Goal: Task Accomplishment & Management: Manage account settings

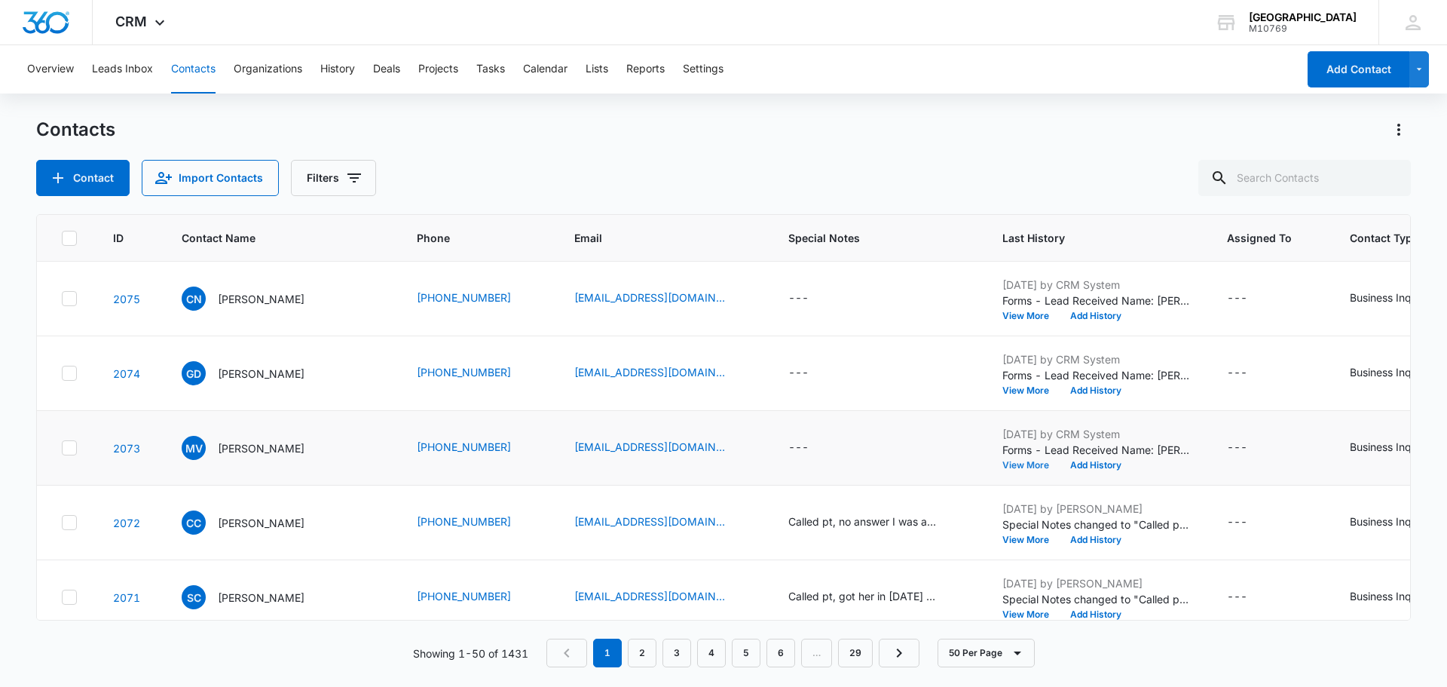
click at [1031, 468] on button "View More" at bounding box center [1031, 465] width 57 height 9
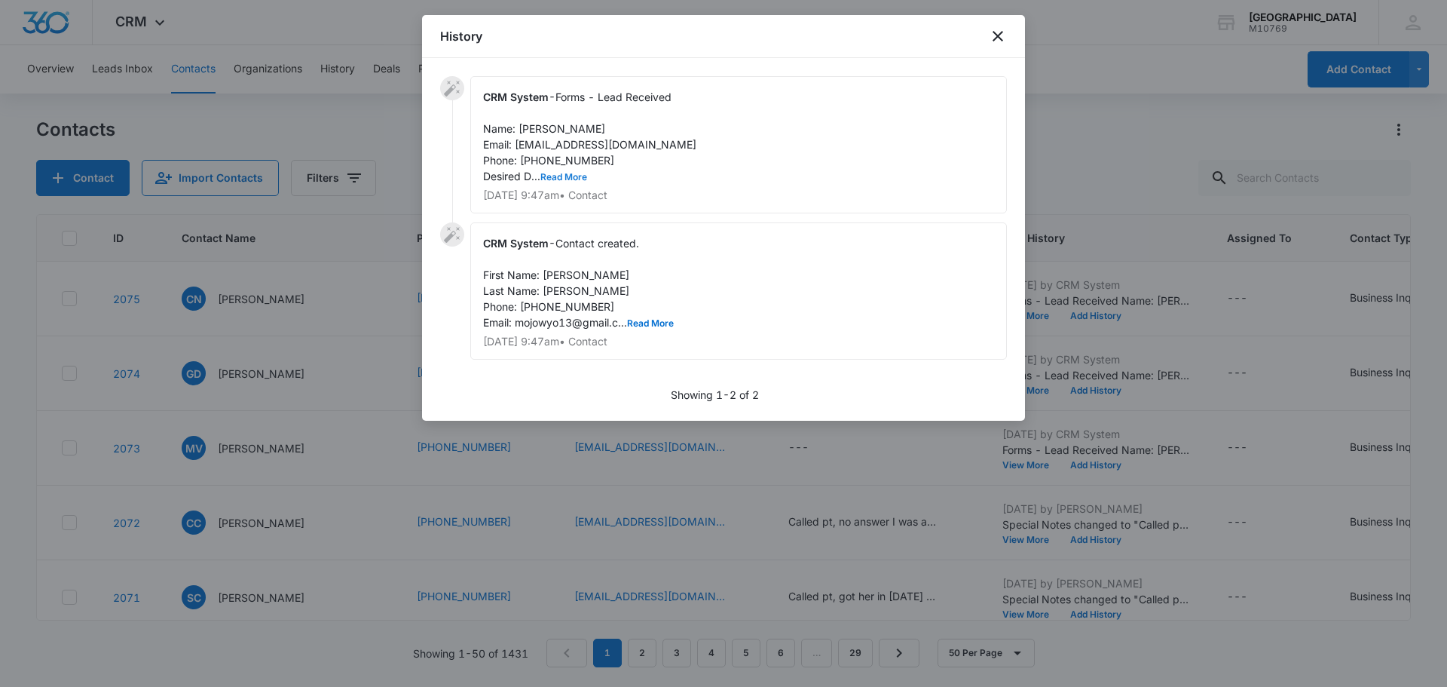
click at [557, 179] on button "Read More" at bounding box center [564, 177] width 47 height 9
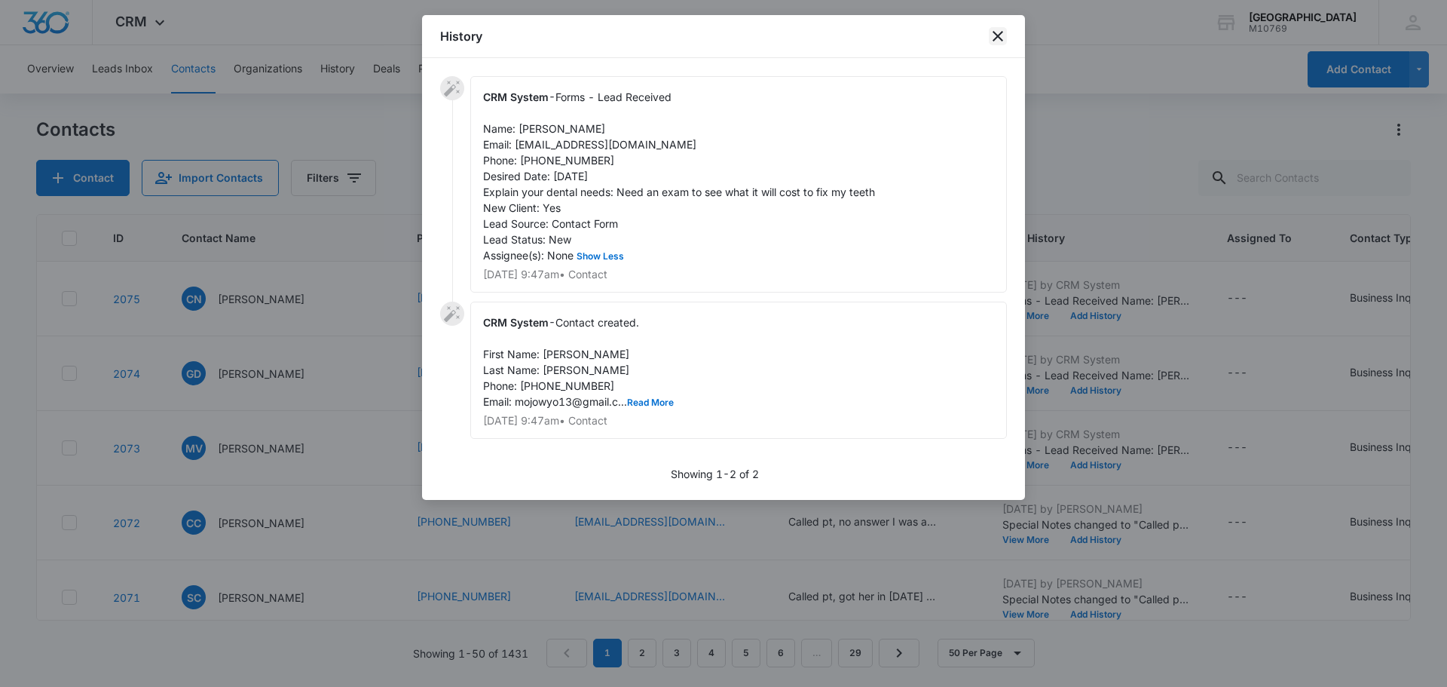
click at [998, 35] on icon "close" at bounding box center [998, 36] width 18 height 18
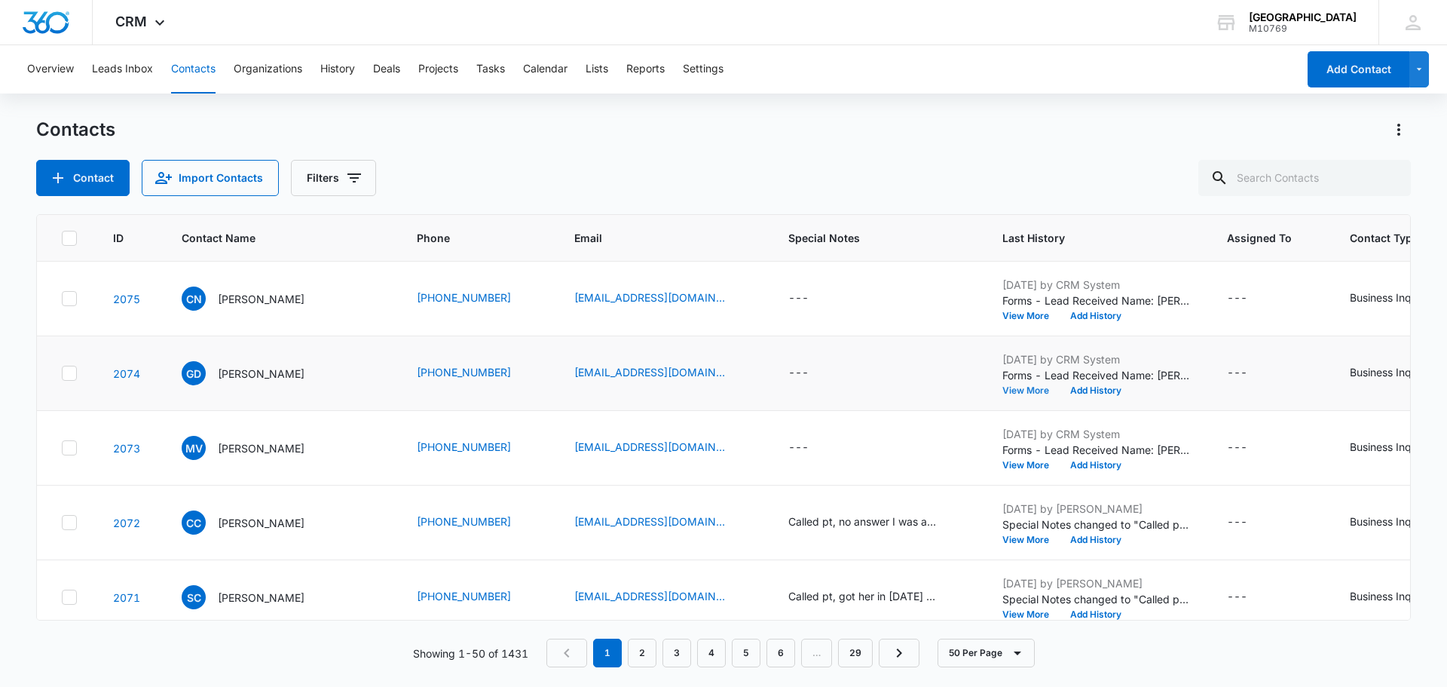
click at [1029, 391] on button "View More" at bounding box center [1031, 390] width 57 height 9
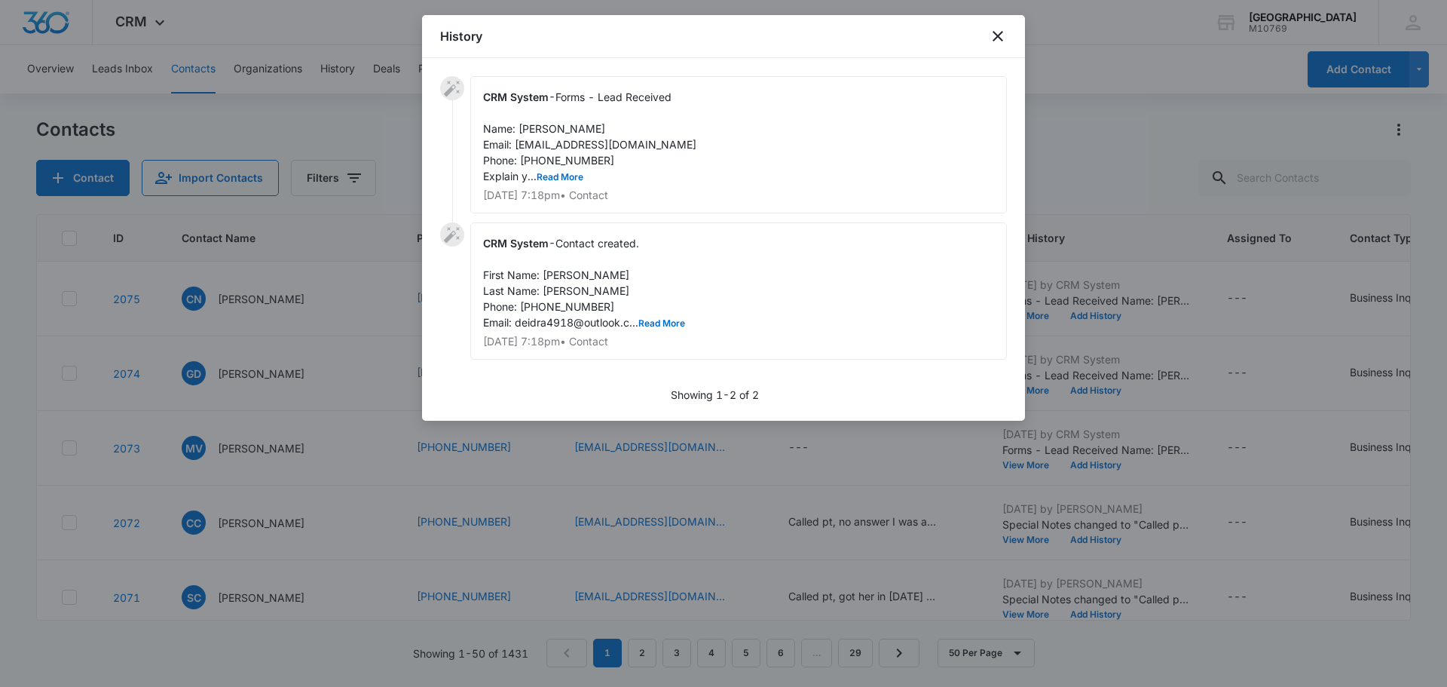
click at [539, 170] on span "Forms - Lead Received Name: [PERSON_NAME] Email: [EMAIL_ADDRESS][DOMAIN_NAME] P…" at bounding box center [589, 136] width 213 height 92
click at [538, 175] on button "Read More" at bounding box center [560, 177] width 47 height 9
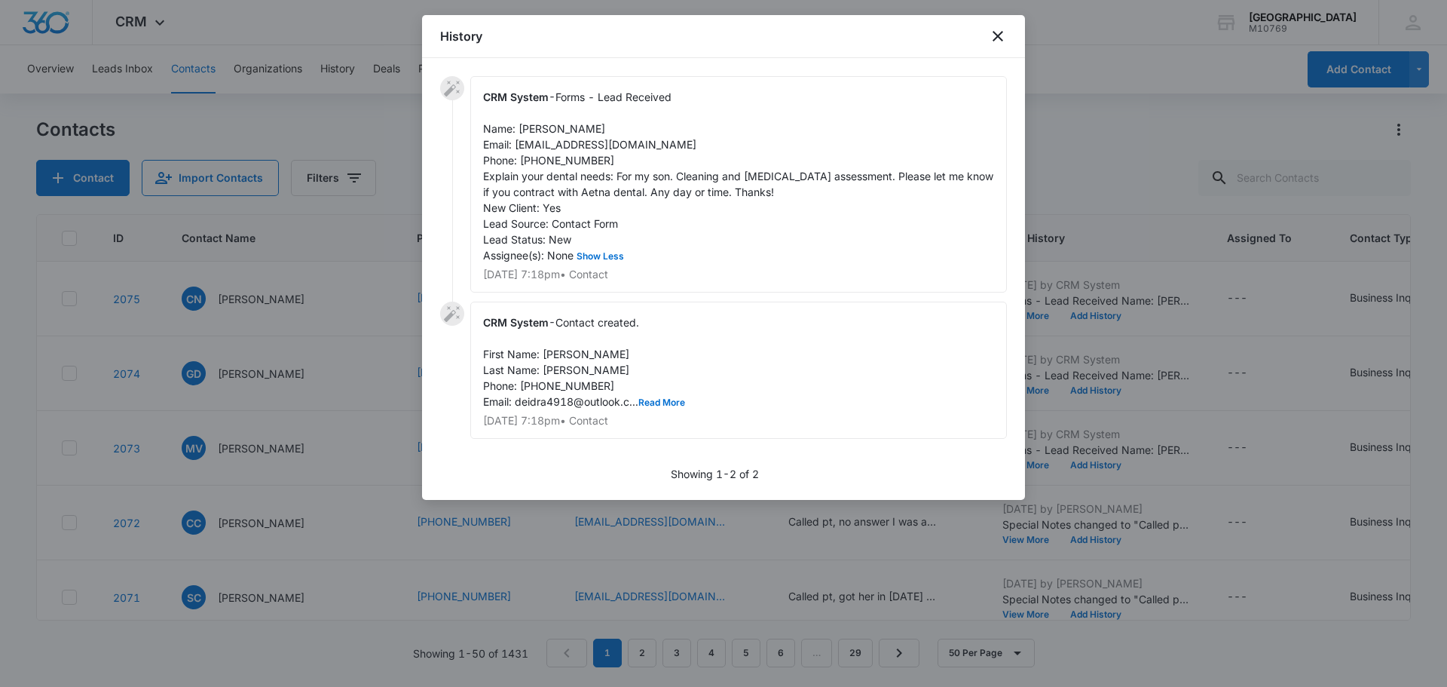
click at [985, 49] on div "History" at bounding box center [723, 36] width 603 height 43
click at [987, 45] on div "History" at bounding box center [723, 36] width 603 height 43
click at [994, 38] on icon "close" at bounding box center [998, 36] width 18 height 18
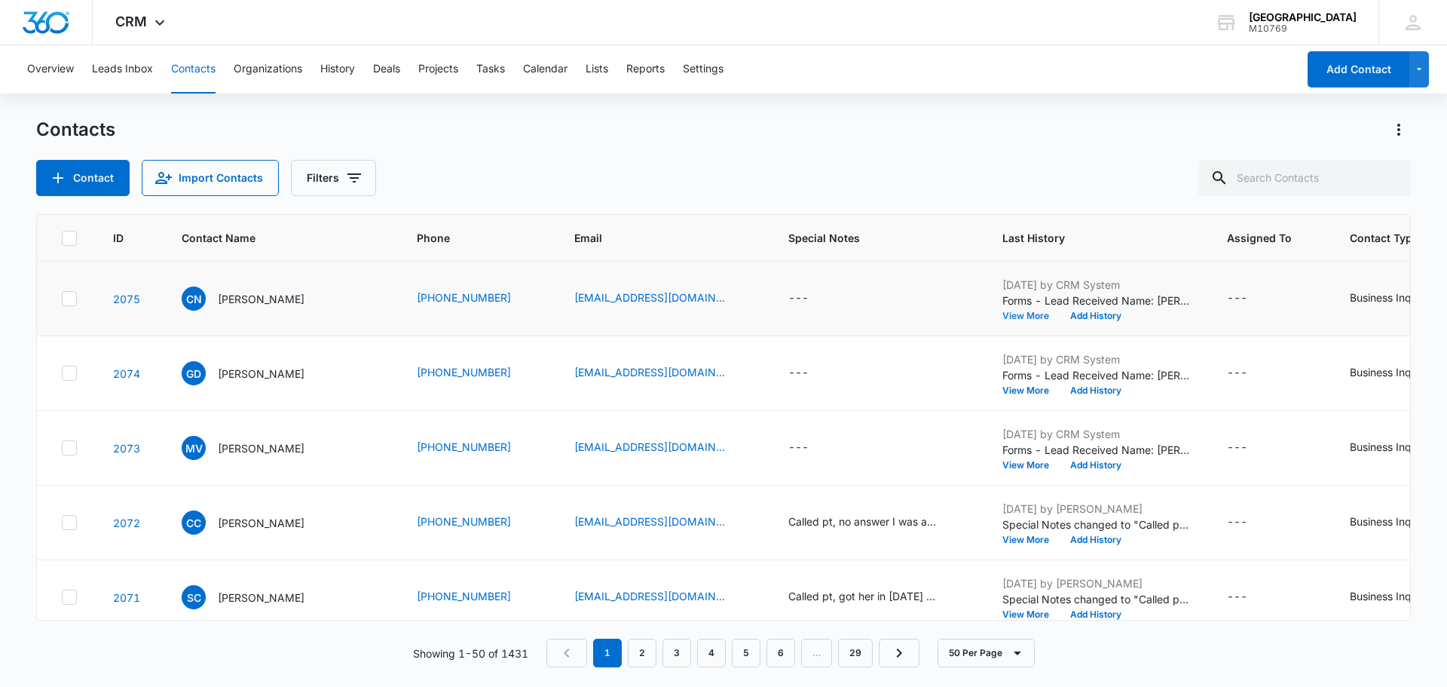
click at [1012, 317] on button "View More" at bounding box center [1031, 315] width 57 height 9
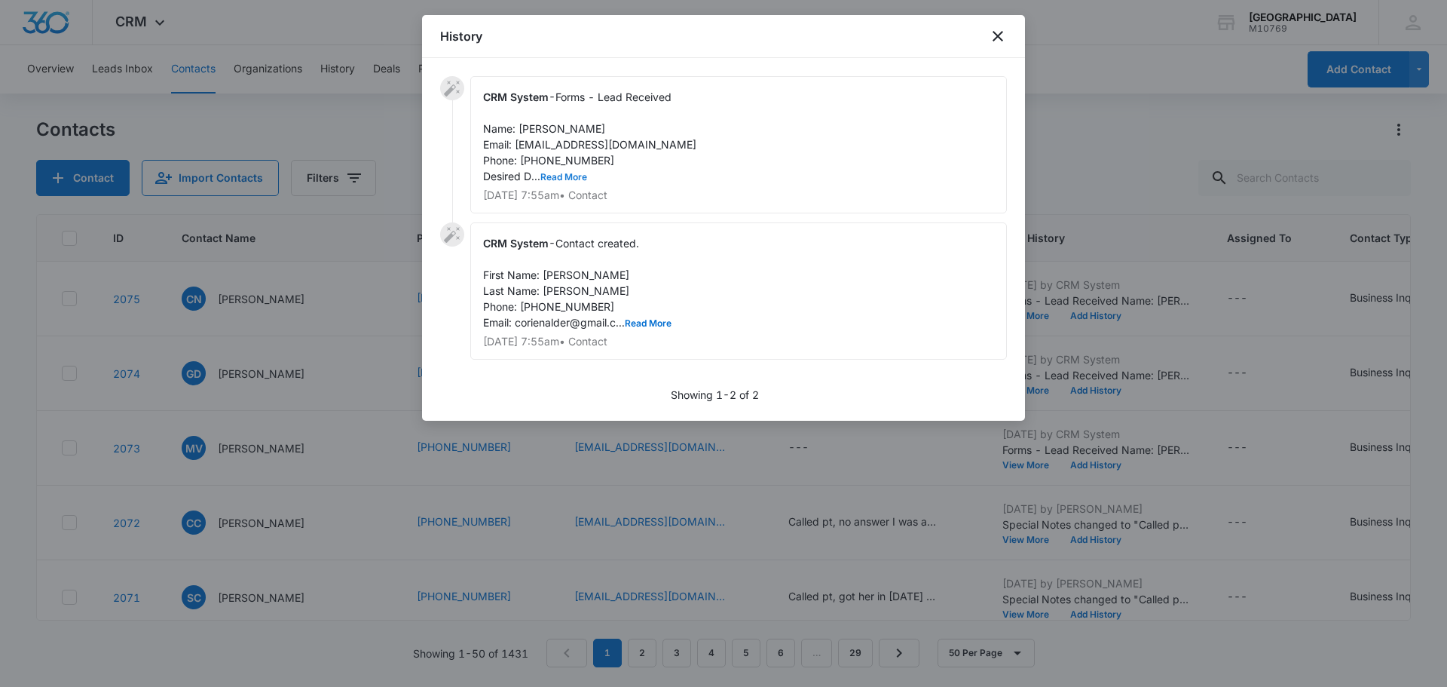
click at [565, 176] on button "Read More" at bounding box center [564, 177] width 47 height 9
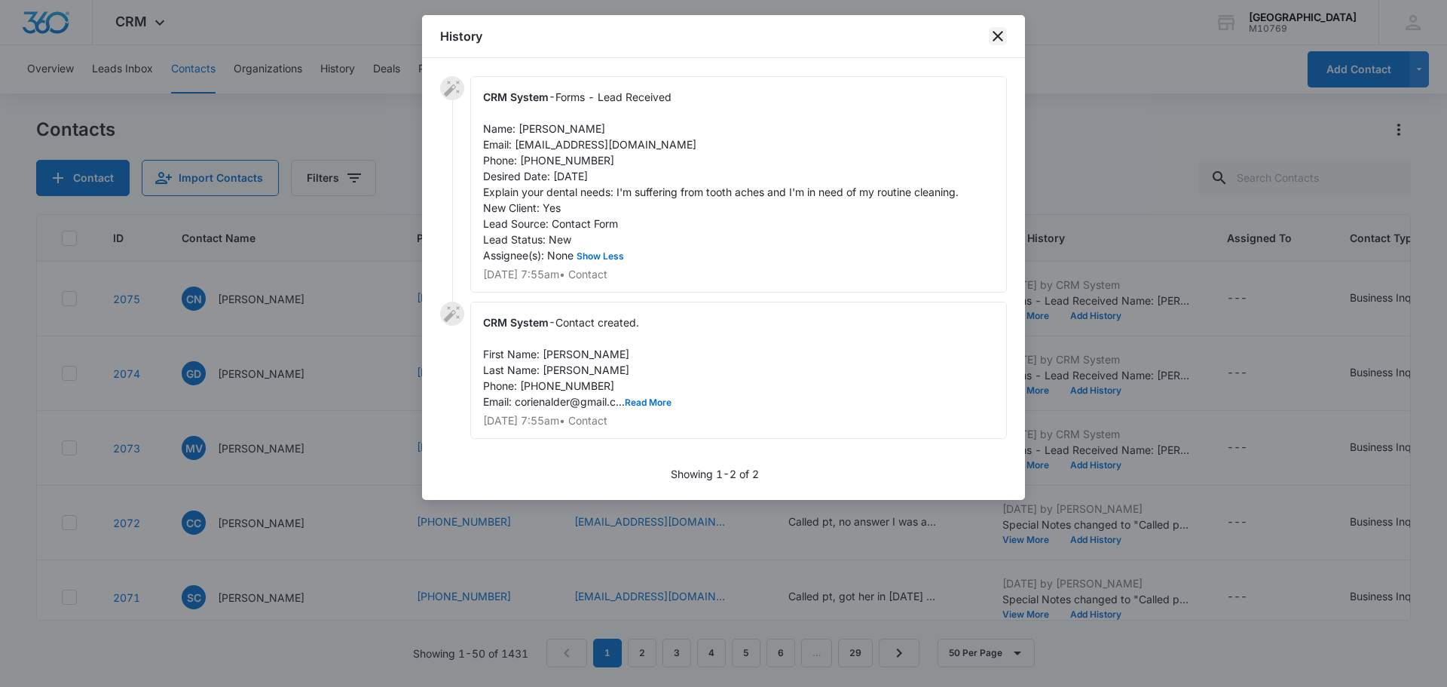
click at [989, 35] on icon "close" at bounding box center [998, 36] width 18 height 18
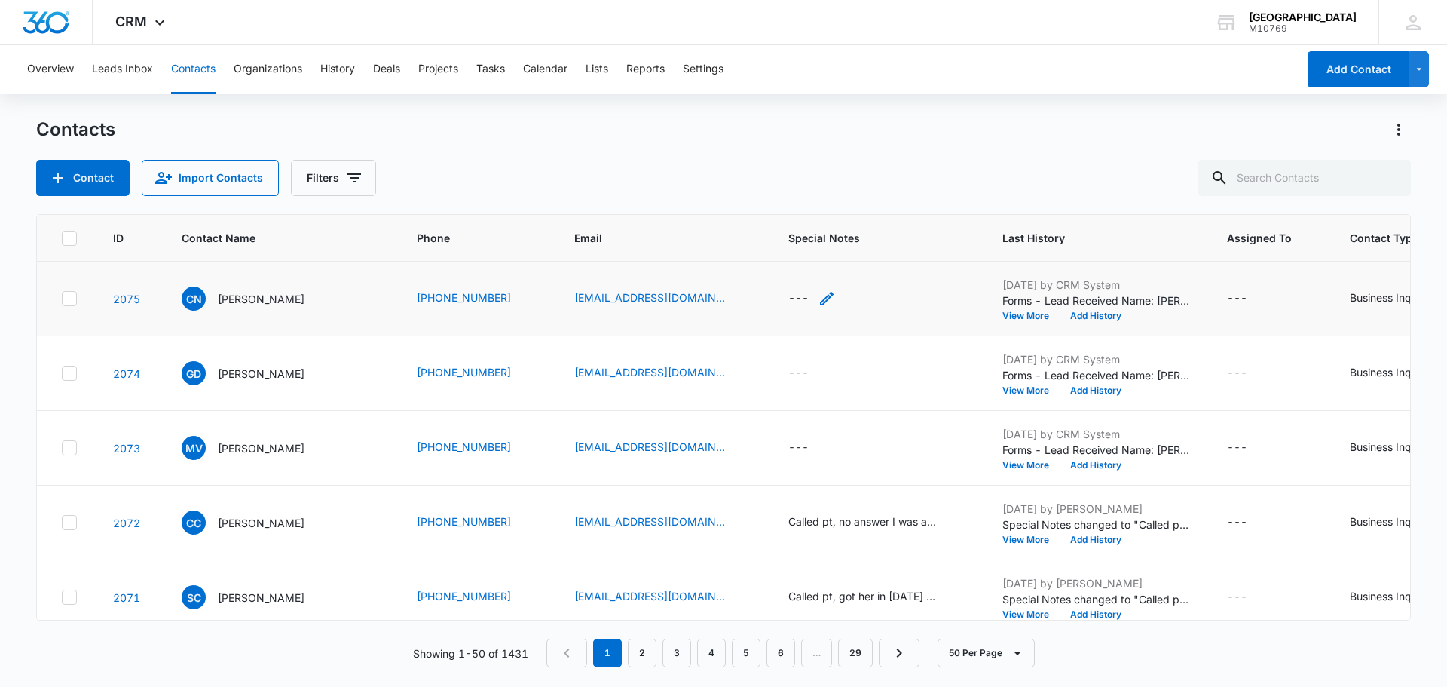
click at [789, 306] on div "---" at bounding box center [799, 298] width 20 height 18
click at [805, 200] on div at bounding box center [804, 190] width 157 height 36
click at [805, 200] on textarea "Special Notes" at bounding box center [812, 177] width 179 height 86
type textarea "c"
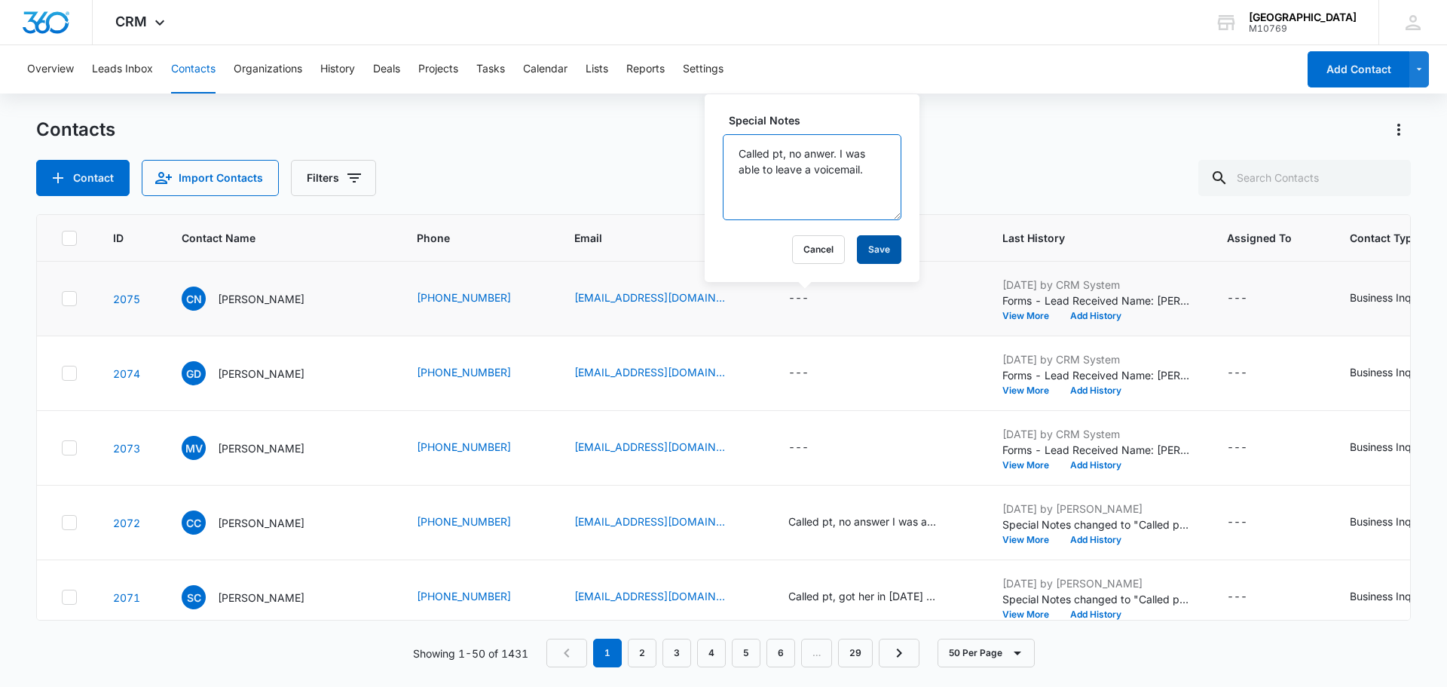
type textarea "Called pt, no anwer. I was able to leave a voicemail."
click at [872, 247] on button "Save" at bounding box center [879, 249] width 44 height 29
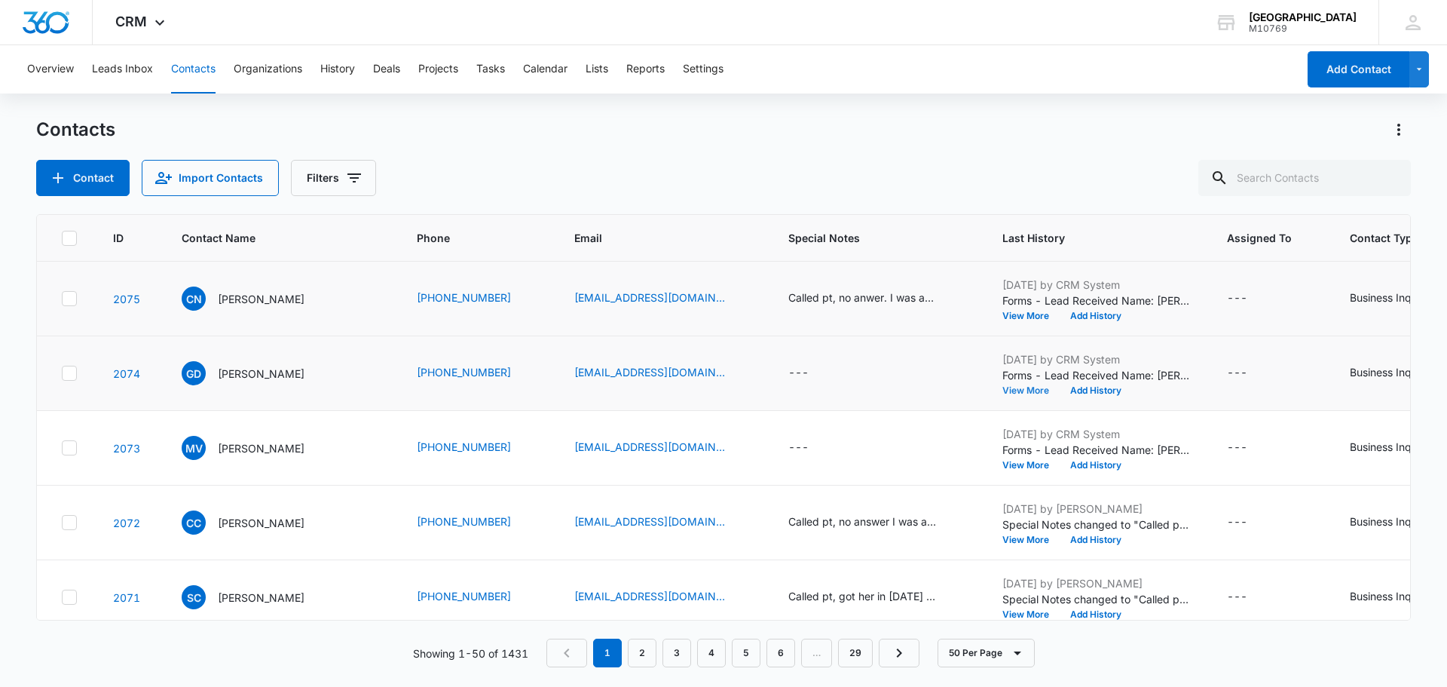
click at [1032, 393] on button "View More" at bounding box center [1031, 390] width 57 height 9
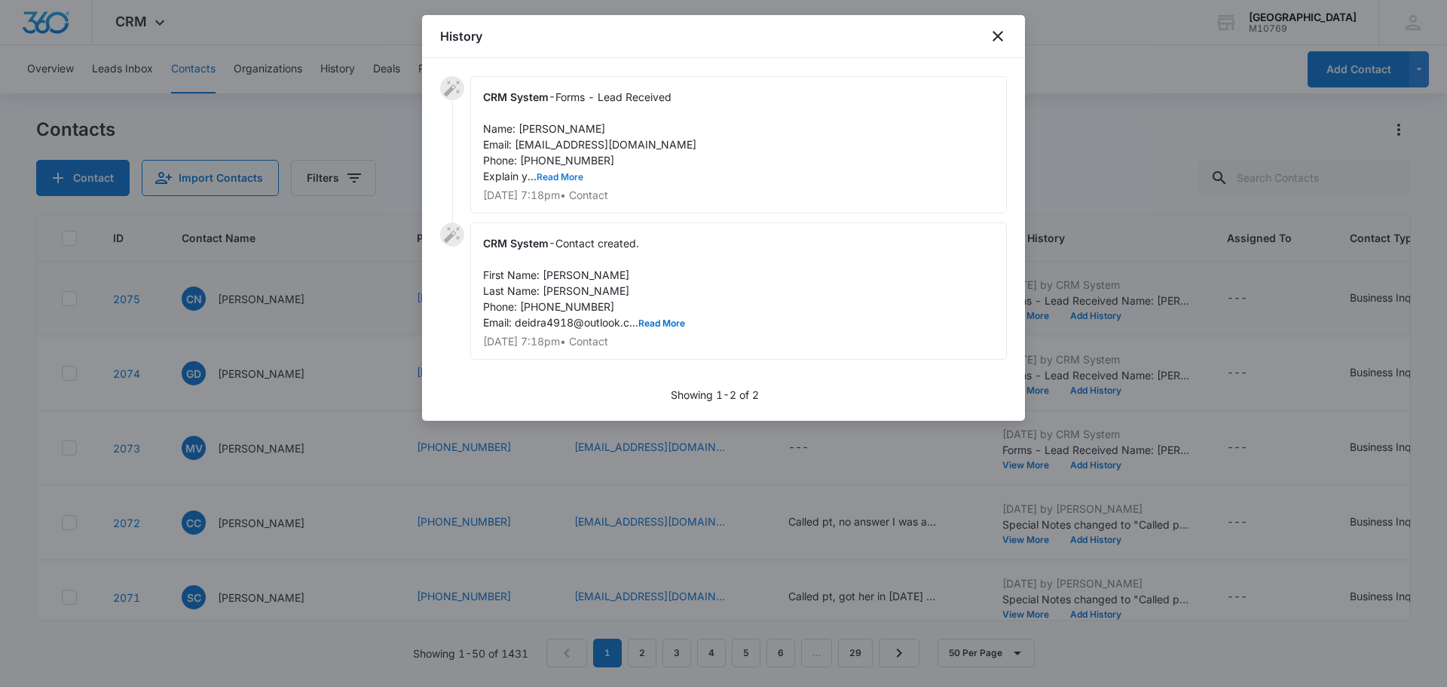
click at [565, 181] on button "Read More" at bounding box center [560, 177] width 47 height 9
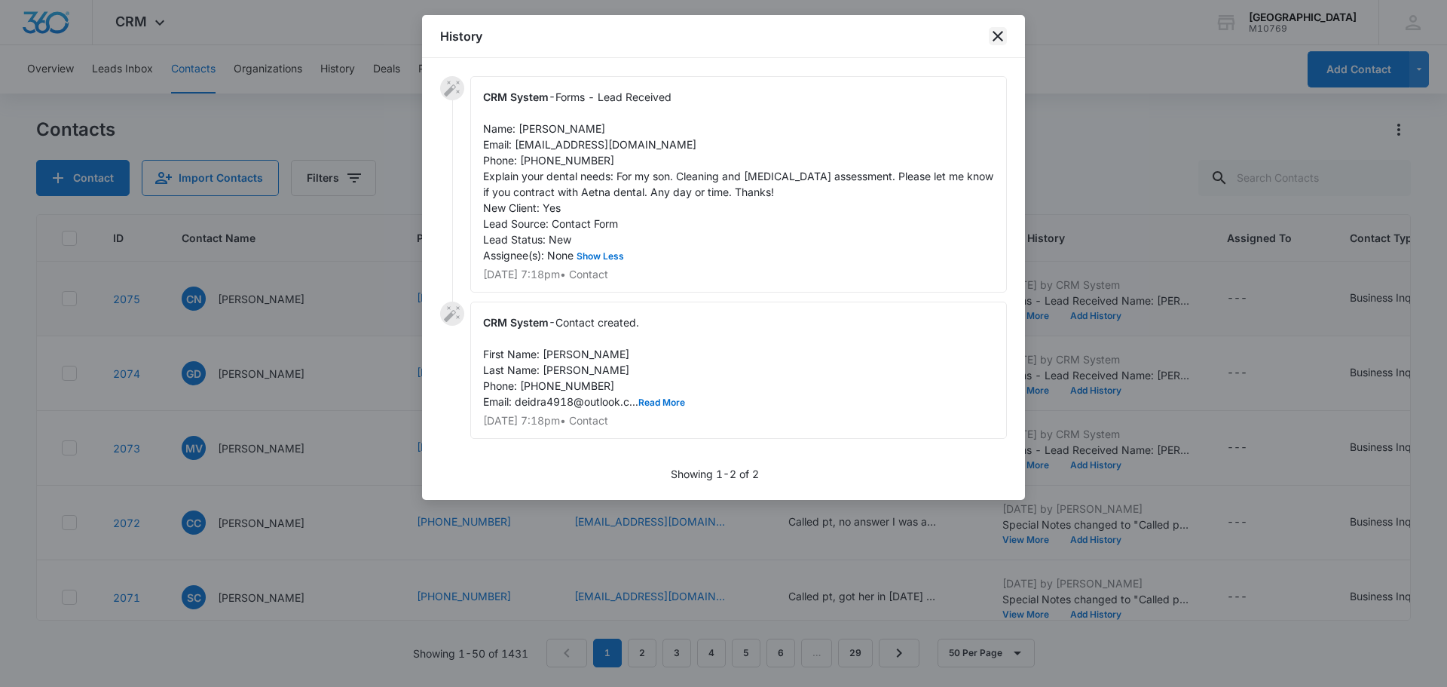
click at [1002, 33] on icon "close" at bounding box center [998, 36] width 11 height 11
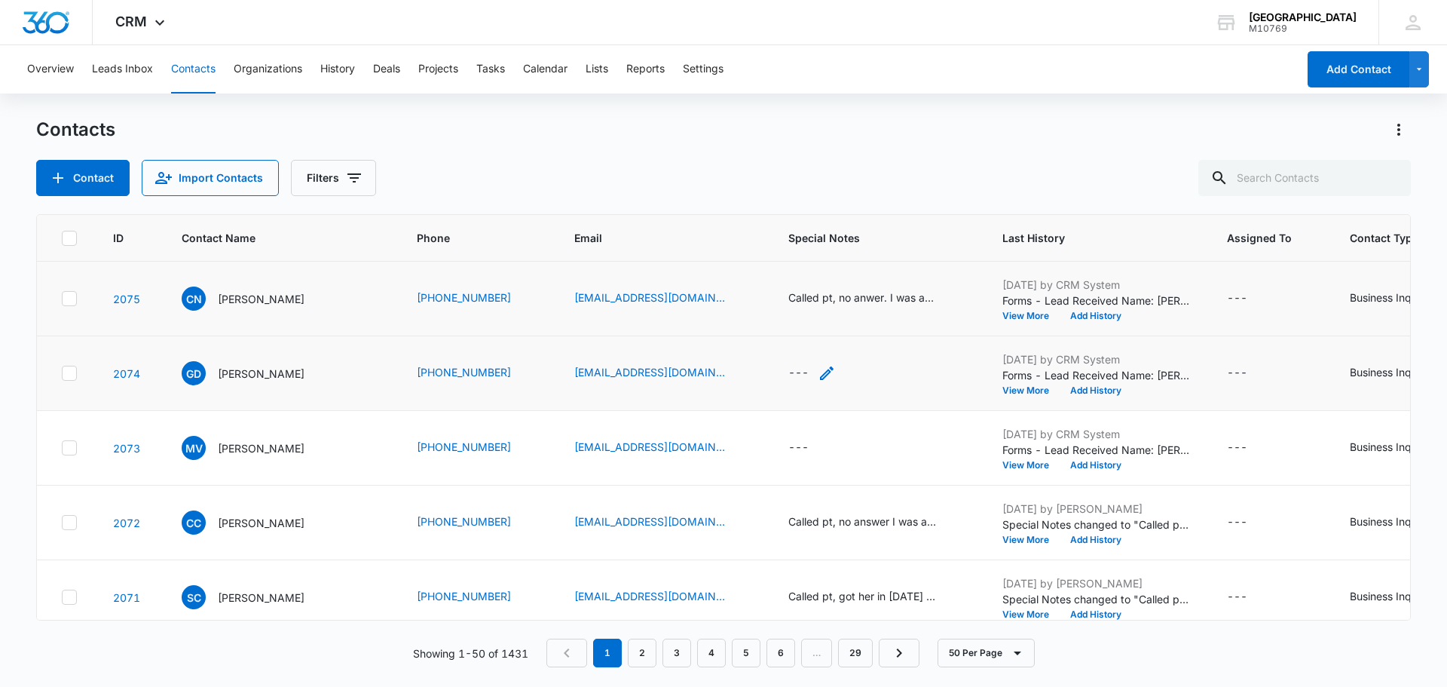
click at [789, 374] on div "---" at bounding box center [799, 373] width 20 height 18
click at [807, 270] on textarea "Special Notes" at bounding box center [812, 252] width 179 height 86
click at [839, 229] on textarea "Called pt, no naswer i was able to" at bounding box center [812, 252] width 179 height 86
click at [872, 251] on textarea "Called pt, no answer i was able to" at bounding box center [812, 252] width 179 height 86
type textarea "Called pt, no answer i was able to leave a voice message."
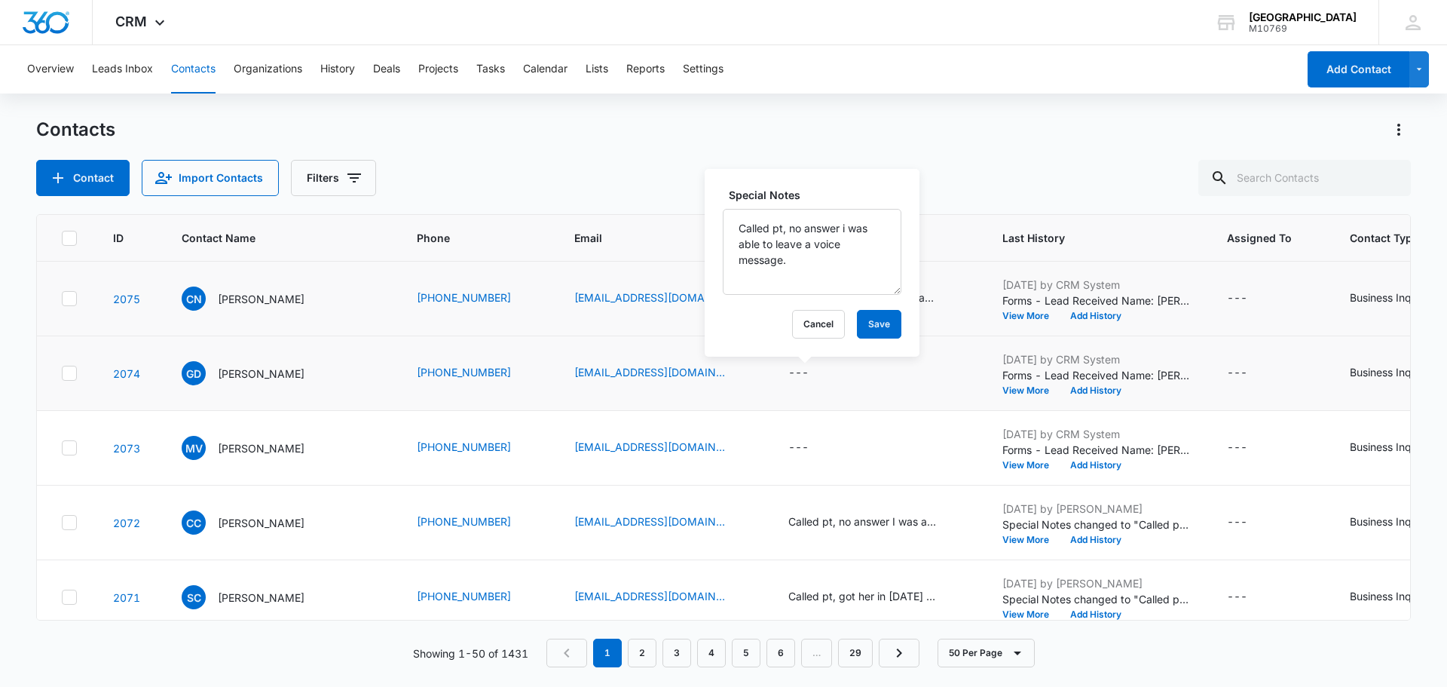
click at [850, 338] on div "Special Notes Called pt, no answer i was able to leave a voice message. Cancel …" at bounding box center [812, 263] width 215 height 188
click at [860, 327] on button "Save" at bounding box center [879, 324] width 44 height 29
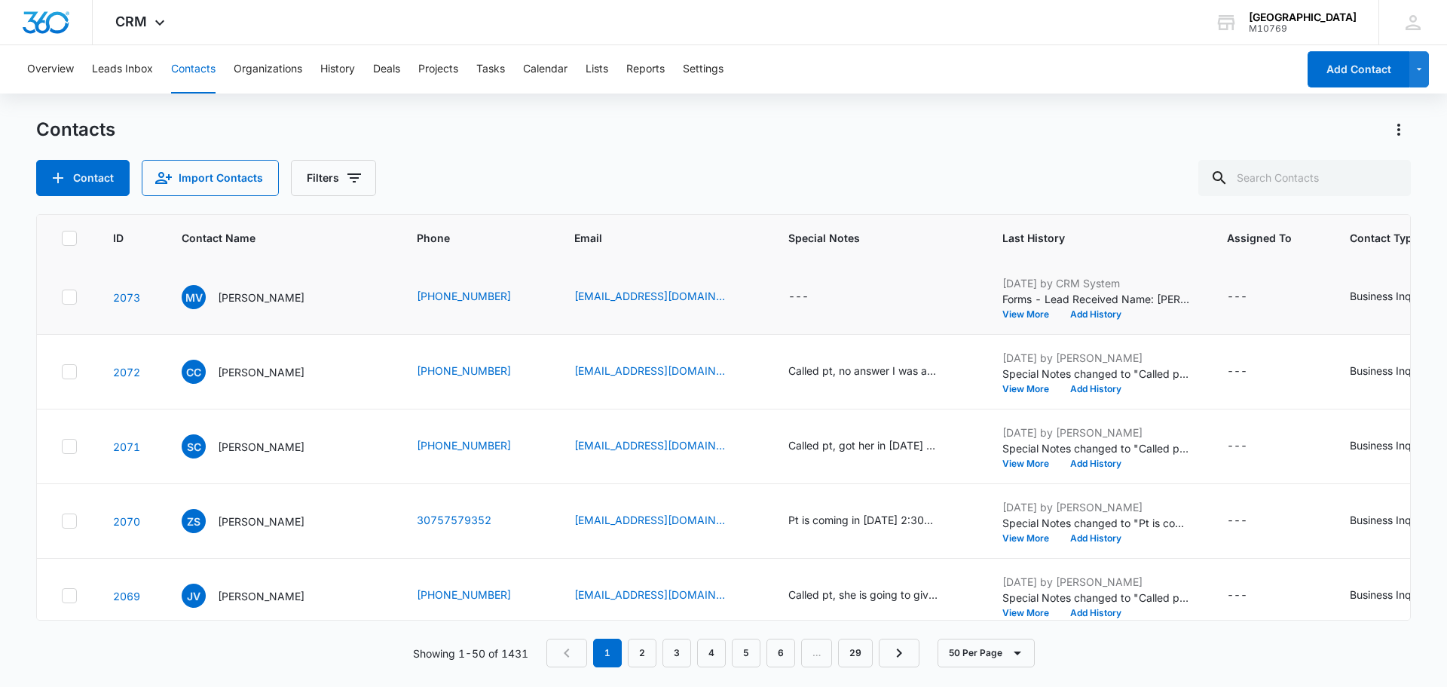
scroll to position [75, 0]
click at [1006, 394] on button "View More" at bounding box center [1031, 389] width 57 height 9
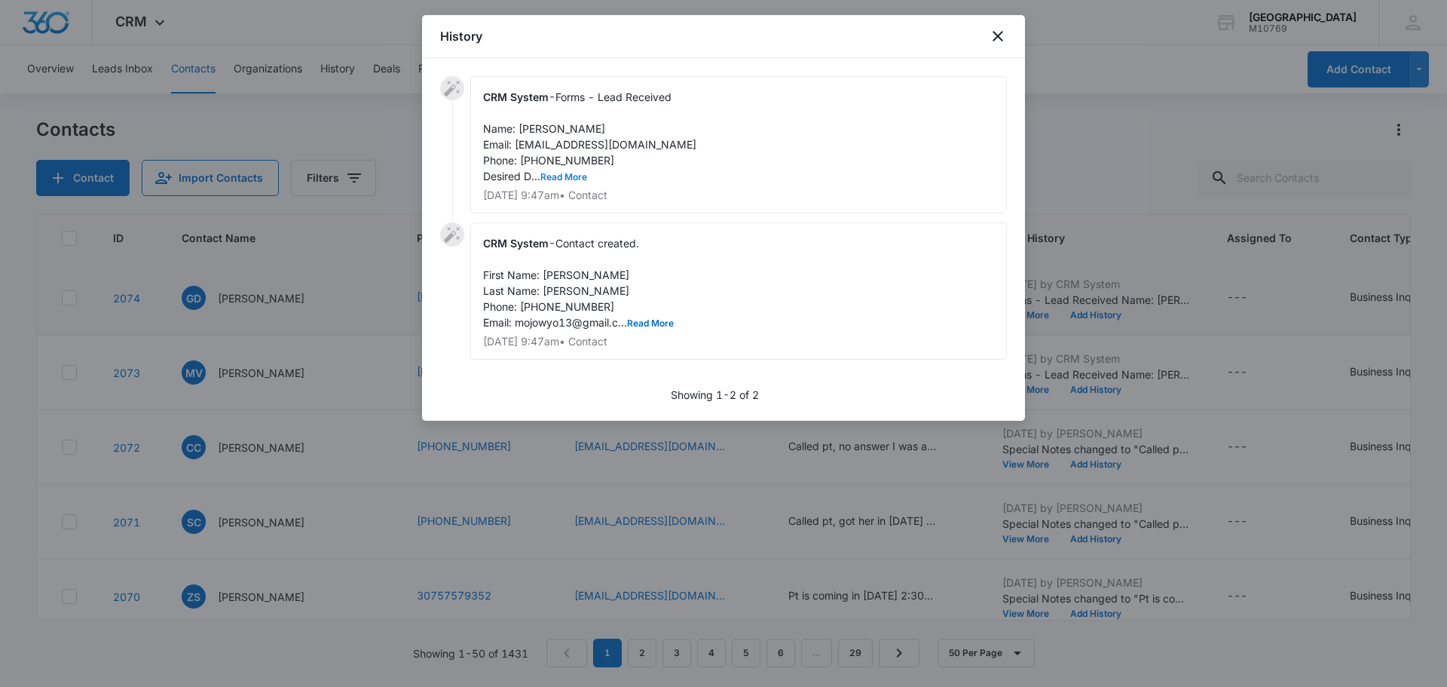
click at [574, 177] on button "Read More" at bounding box center [564, 177] width 47 height 9
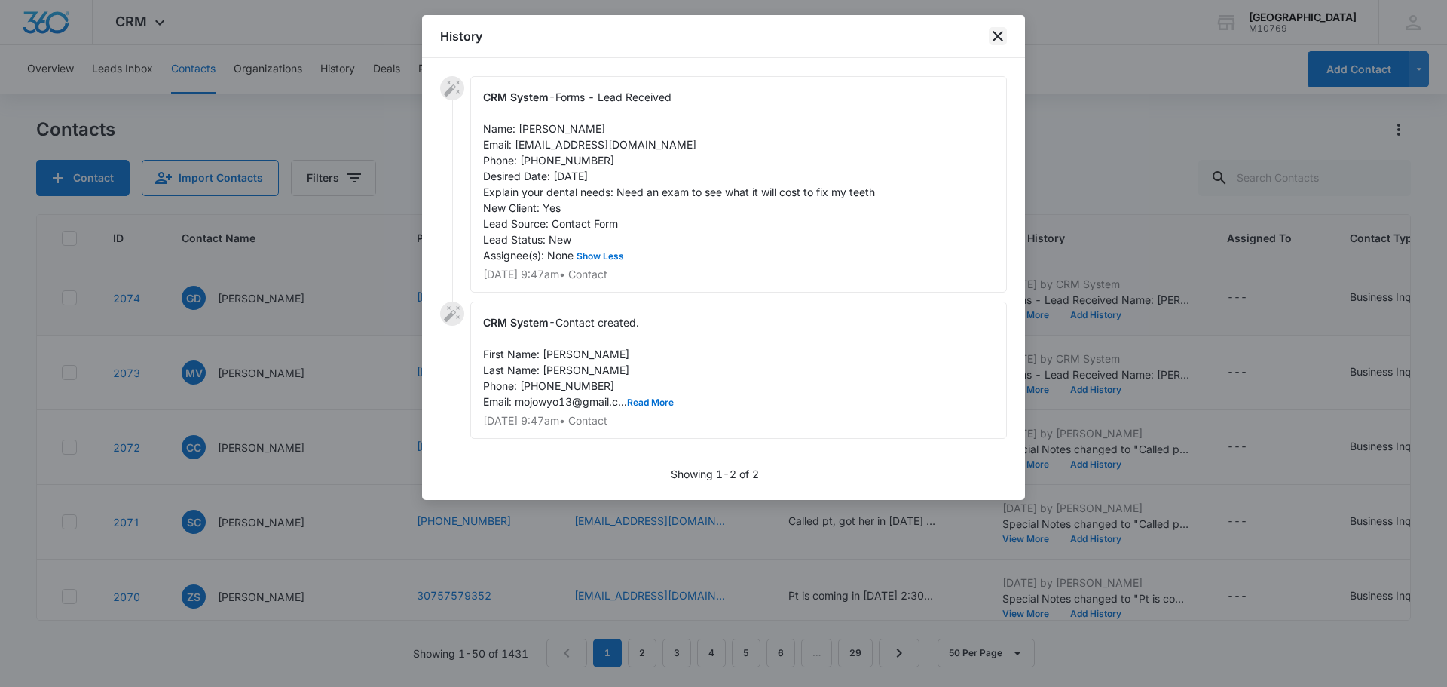
click at [997, 31] on icon "close" at bounding box center [998, 36] width 18 height 18
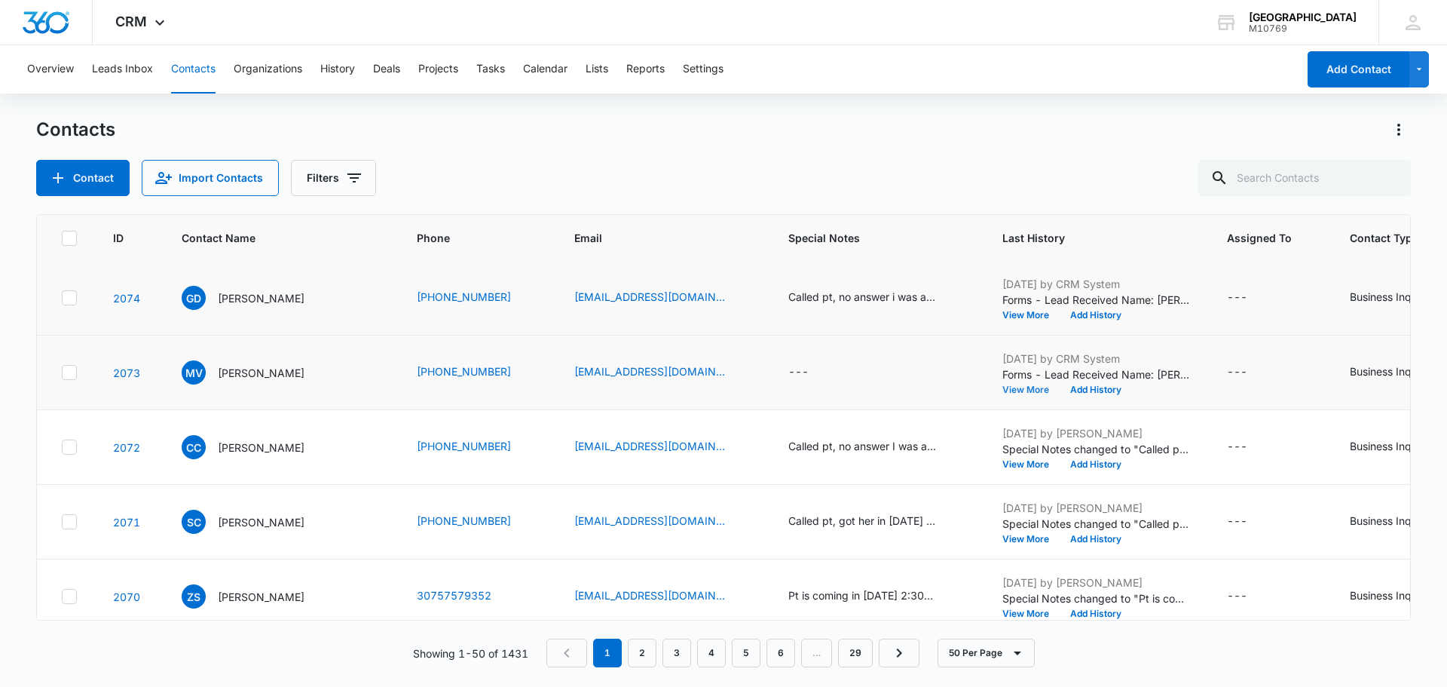
click at [1034, 383] on div "[DATE] by CRM System Forms - Lead Received Name: [PERSON_NAME] Email: [EMAIL_AD…" at bounding box center [1097, 373] width 188 height 44
click at [1031, 386] on button "View More" at bounding box center [1031, 389] width 57 height 9
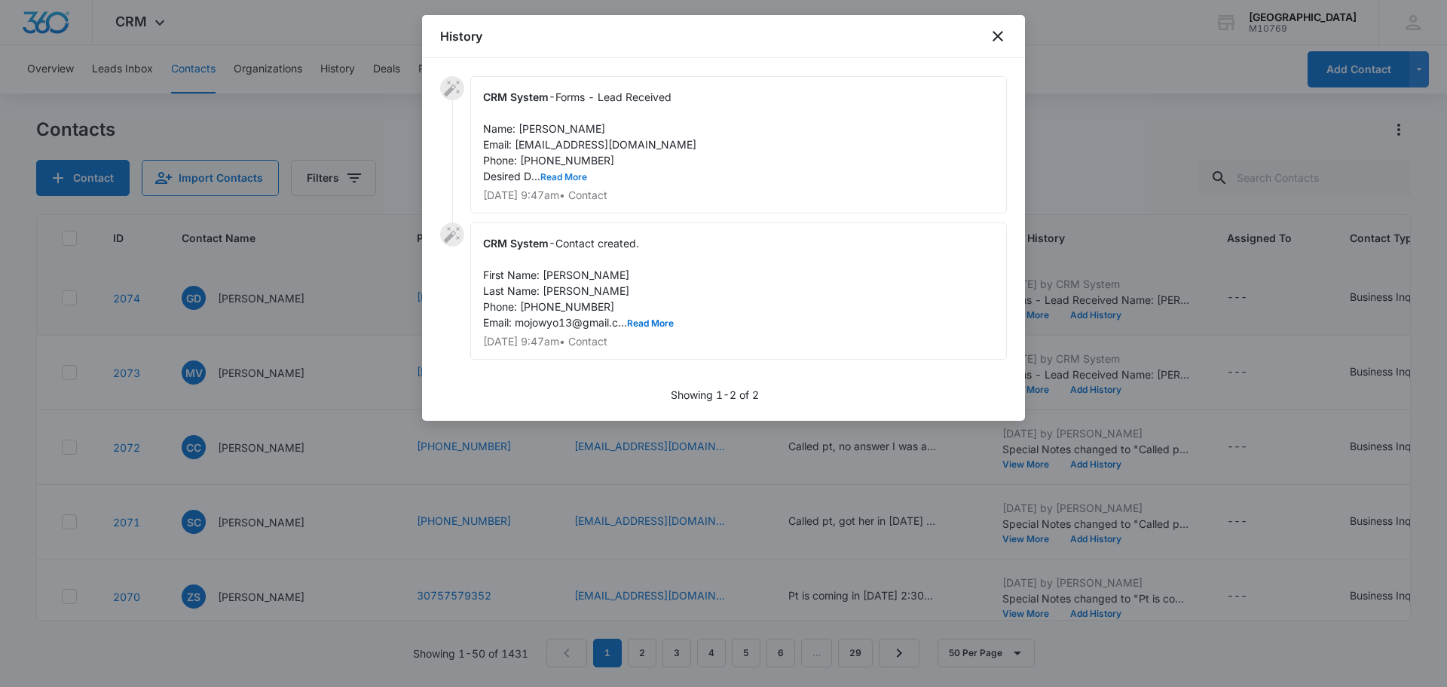
click at [569, 179] on button "Read More" at bounding box center [564, 177] width 47 height 9
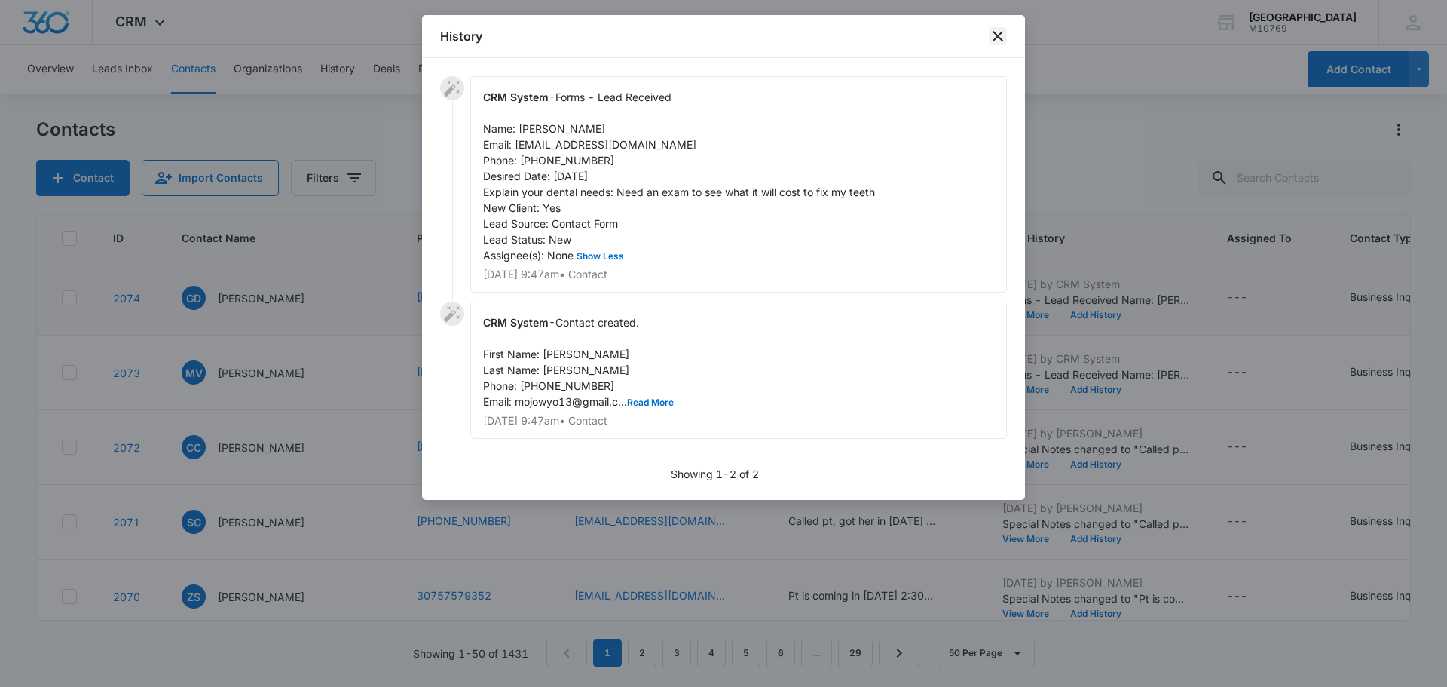
click at [1000, 30] on icon "close" at bounding box center [998, 36] width 18 height 18
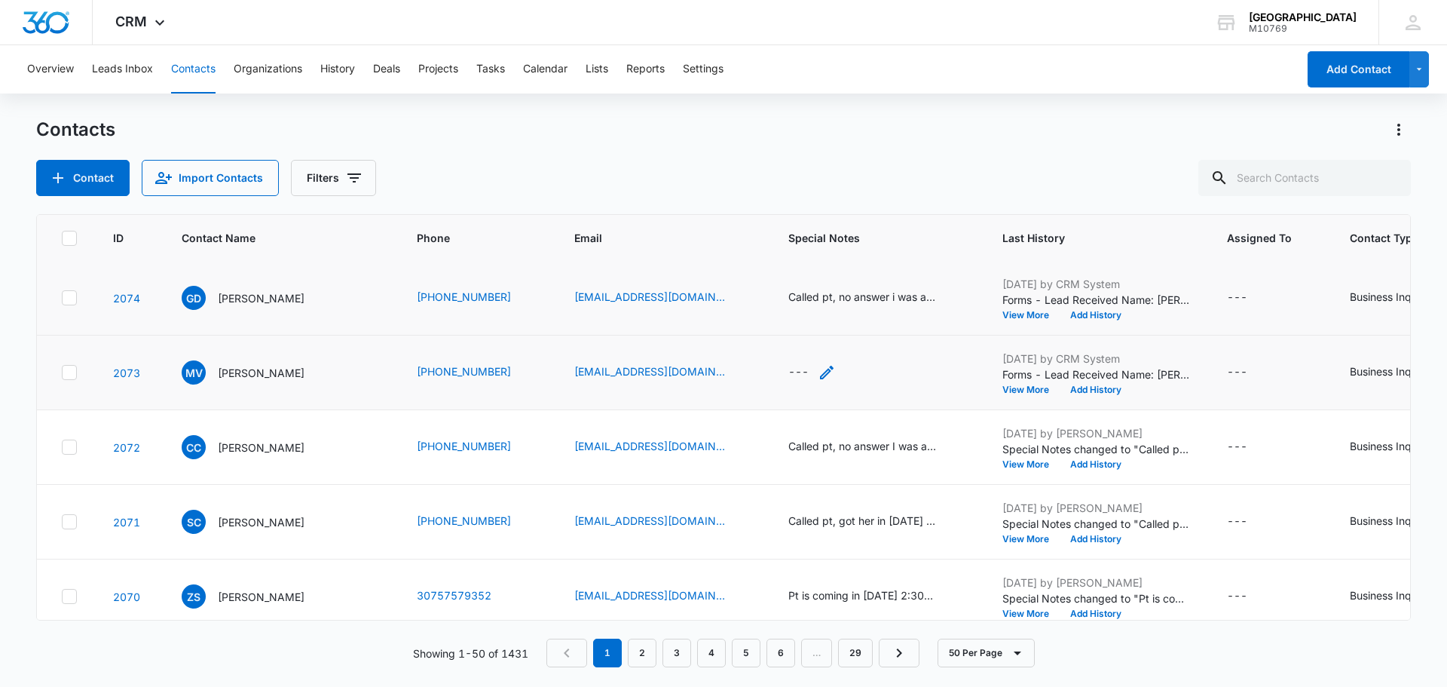
click at [792, 371] on div "---" at bounding box center [799, 372] width 20 height 18
type textarea "Called pt, got her in [DATE] 2:00pm"
click at [857, 314] on button "Save" at bounding box center [879, 323] width 44 height 29
